Goal: Navigation & Orientation: Find specific page/section

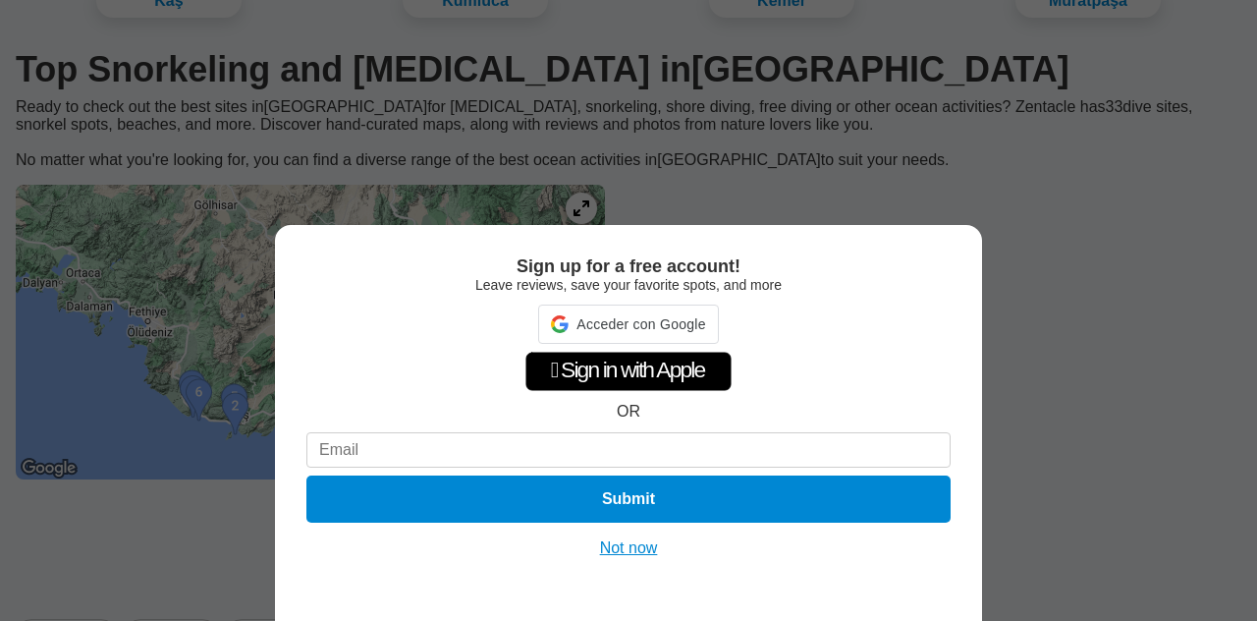
click at [639, 561] on div "Sign up for a free account! Leave reviews, save your favorite spots, and more A…" at bounding box center [628, 423] width 707 height 396
click at [639, 561] on div "Sign up for a free account! Leave reviews, save your favorite spots, and more …" at bounding box center [628, 423] width 707 height 396
click at [639, 554] on button "Not now" at bounding box center [629, 548] width 70 height 20
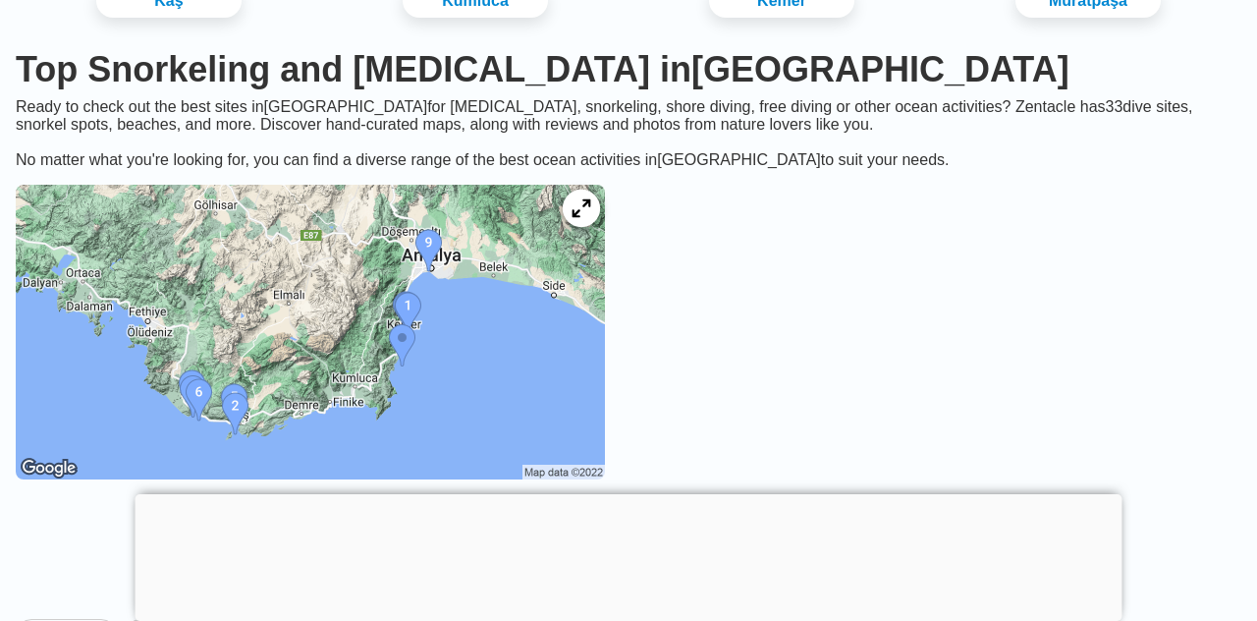
click at [590, 207] on icon at bounding box center [581, 208] width 19 height 19
